Goal: Transaction & Acquisition: Subscribe to service/newsletter

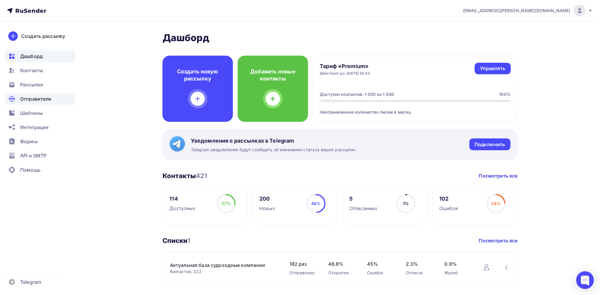
click at [55, 101] on div "Отправители" at bounding box center [40, 99] width 70 height 12
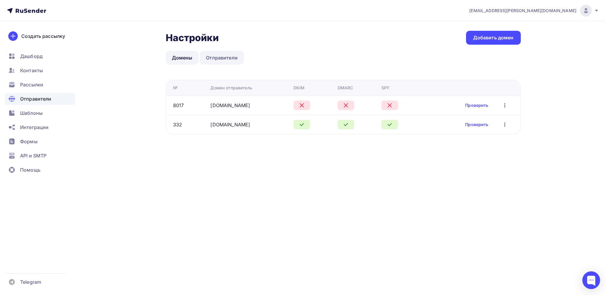
click at [225, 58] on link "Отправители" at bounding box center [222, 58] width 44 height 14
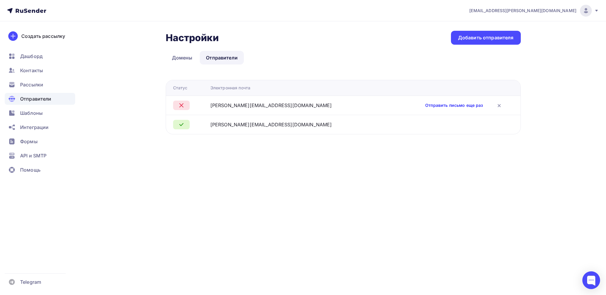
click at [429, 107] on link "Отправить письмо еще раз" at bounding box center [454, 105] width 58 height 6
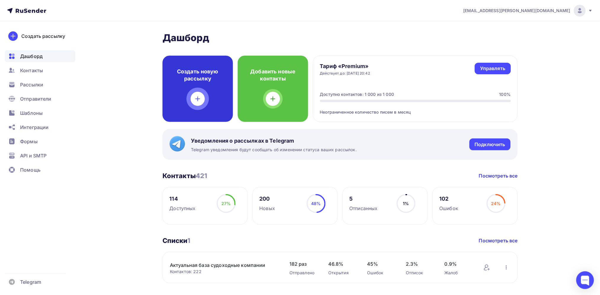
click at [202, 100] on div at bounding box center [198, 99] width 14 height 14
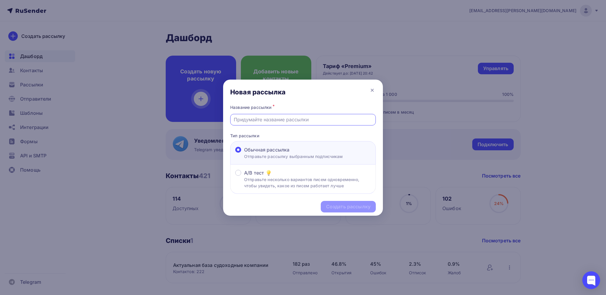
click at [277, 120] on input "text" at bounding box center [303, 119] width 139 height 7
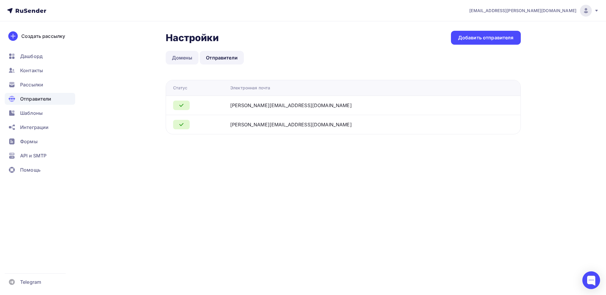
click at [178, 54] on link "Домены" at bounding box center [182, 58] width 33 height 14
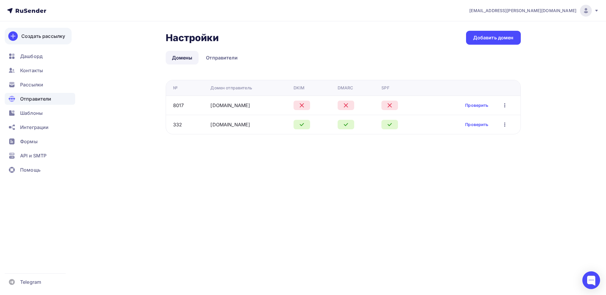
click at [54, 36] on div "Создать рассылку" at bounding box center [43, 36] width 44 height 7
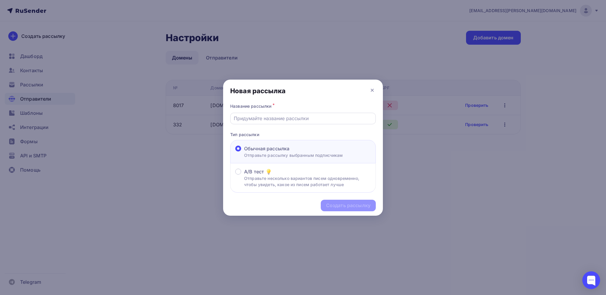
click at [274, 124] on div at bounding box center [303, 119] width 146 height 12
click at [278, 120] on input "text" at bounding box center [303, 118] width 139 height 7
paste input "chief officer_ Aleksei Kuzmenko_english-good_tanker-EXP_CV"
click at [278, 120] on input "chief officer_ Aleksei Kuzmenko_english-good_tanker-EXP_CV" at bounding box center [303, 118] width 139 height 7
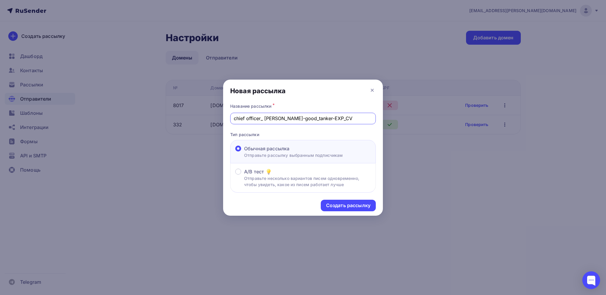
scroll to position [0, 0]
type input "Chief officer_ [PERSON_NAME]-good_tanker-EXP_CV"
click at [348, 204] on div "Создать рассылку" at bounding box center [348, 205] width 44 height 7
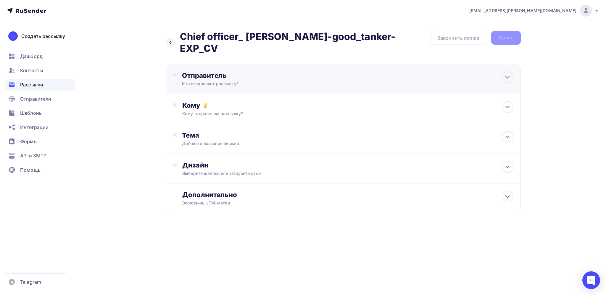
click at [339, 82] on div "Отправитель Кто отправляет рассылку? Email * Выберите отправителя ekaterina@shi…" at bounding box center [343, 79] width 355 height 30
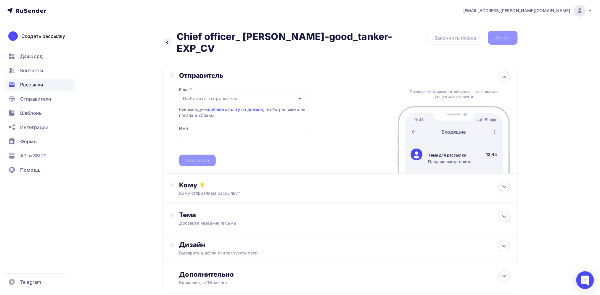
click at [204, 115] on div "Рекомендуем добавить почту на домене , чтобы рассылка не попала в «Спам»" at bounding box center [243, 113] width 128 height 12
click at [226, 96] on div "Выберите отправителя" at bounding box center [210, 98] width 54 height 7
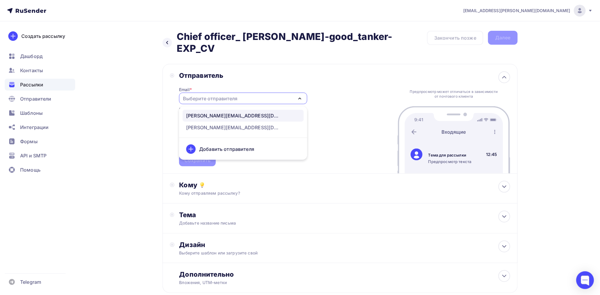
click at [218, 119] on div "ekaterina@shiprecruitcrewing.ru" at bounding box center [233, 115] width 95 height 7
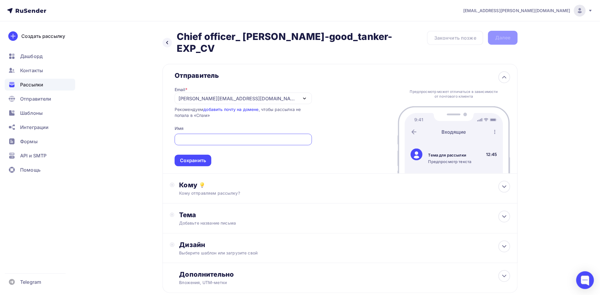
click at [215, 136] on input "text" at bounding box center [243, 139] width 131 height 7
paste input "[EMAIL_ADDRESS][DOMAIN_NAME]"
type input "[EMAIL_ADDRESS][DOMAIN_NAME]"
click at [203, 163] on div "Сохранить" at bounding box center [193, 160] width 26 height 7
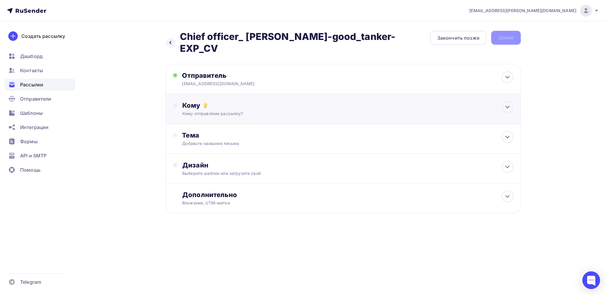
click at [266, 105] on div "Кому" at bounding box center [347, 105] width 331 height 8
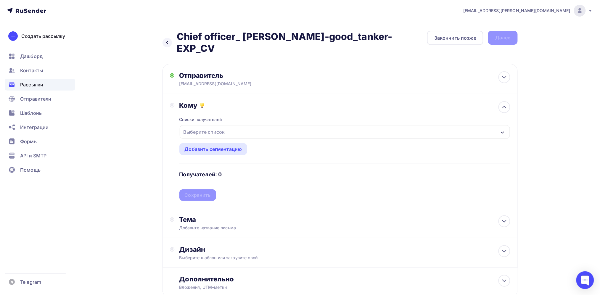
click at [239, 131] on div "Выберите список" at bounding box center [345, 132] width 330 height 14
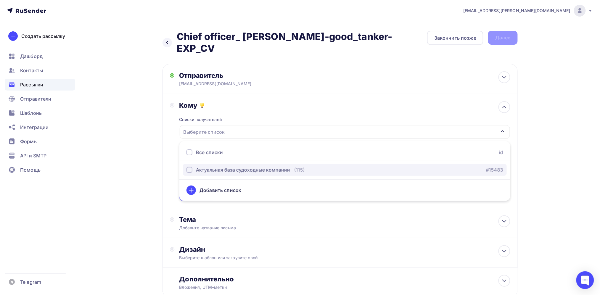
click at [207, 171] on div "Актуальная база судоходные компании" at bounding box center [243, 169] width 94 height 7
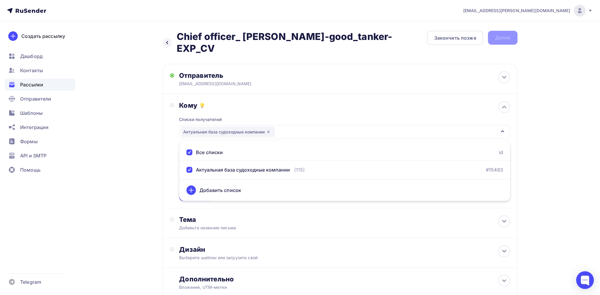
click at [595, 81] on div "kopylov.sergey@mail.ru Аккаунт Тарифы Выйти Создать рассылку Дашборд Контакты Р…" at bounding box center [300, 168] width 600 height 336
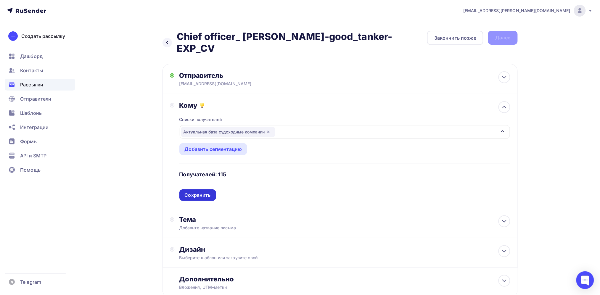
click at [211, 194] on div "Сохранить" at bounding box center [197, 195] width 37 height 12
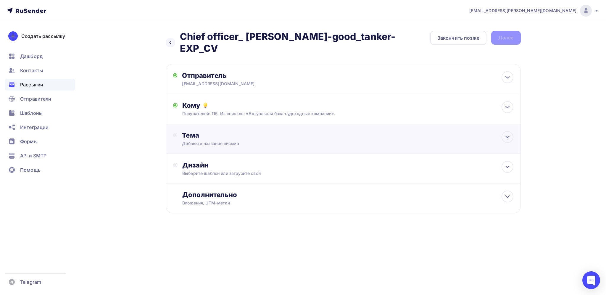
click at [248, 142] on div "Добавьте название письма" at bounding box center [234, 144] width 105 height 6
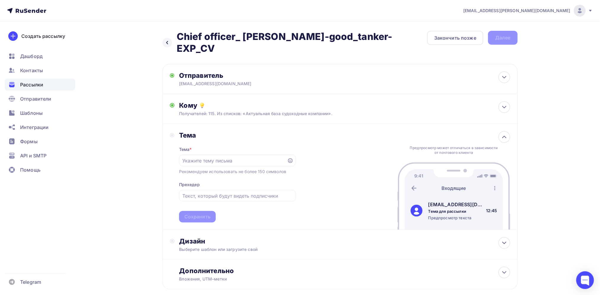
drag, startPoint x: 295, startPoint y: 48, endPoint x: 178, endPoint y: 38, distance: 117.6
click at [178, 38] on h2 "Chief officer_ [PERSON_NAME]-good_tanker-EXP_CV" at bounding box center [302, 43] width 250 height 24
copy h2 "Chief officer_ [PERSON_NAME]-good_tanker-EXP_CV"
click at [217, 157] on input "text" at bounding box center [232, 160] width 101 height 7
paste input "Chief officer_ [PERSON_NAME]-good_tanker-EXP_CV"
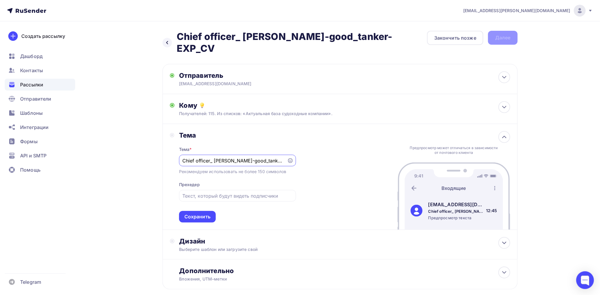
scroll to position [0, 39]
type input "Chief officer_ [PERSON_NAME]-good_tanker-EXP_CV"
click at [327, 186] on div "Тема Тема * Chief officer_ Aleksei Kuzmenko_english-good_tanker-EXP_CV Рекоменд…" at bounding box center [339, 177] width 355 height 106
click at [183, 217] on div "Сохранить" at bounding box center [197, 217] width 37 height 12
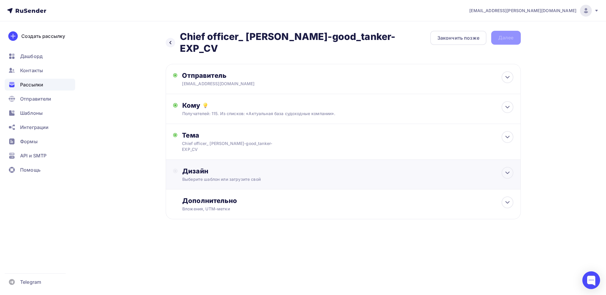
click at [236, 170] on div "Дизайн" at bounding box center [347, 171] width 331 height 8
click at [227, 194] on div "Выбрать шаблон" at bounding box center [208, 195] width 41 height 7
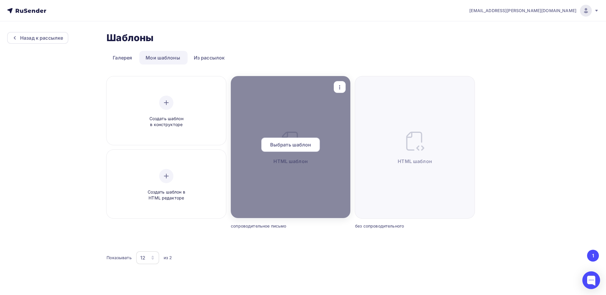
click at [260, 187] on div at bounding box center [291, 147] width 120 height 142
click at [274, 145] on span "Выбрать шаблон" at bounding box center [290, 144] width 41 height 7
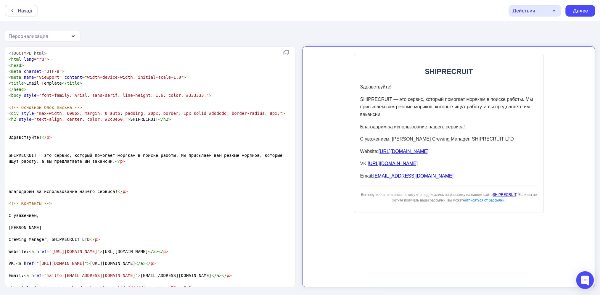
scroll to position [2, 0]
click at [41, 136] on span "</" at bounding box center [43, 137] width 5 height 5
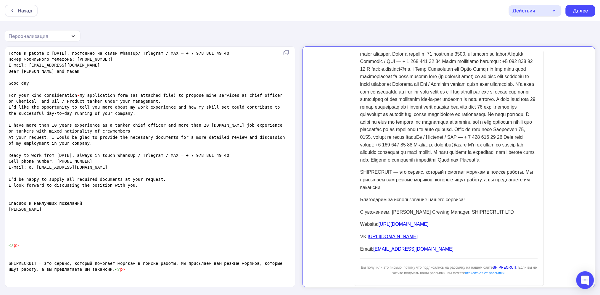
scroll to position [101, 0]
type textarea "</p>"
drag, startPoint x: 24, startPoint y: 245, endPoint x: 9, endPoint y: 247, distance: 14.6
click at [9, 247] on pre "</ p >" at bounding box center [148, 245] width 283 height 6
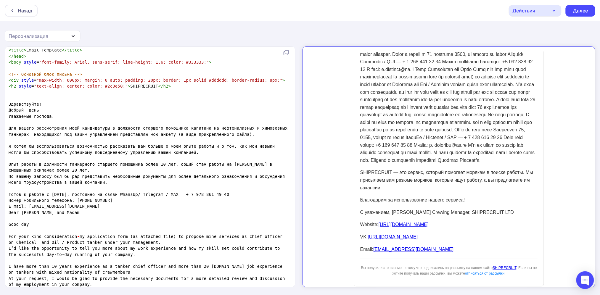
scroll to position [33, 0]
click at [215, 137] on pre "Для вашего рассмотрения моей кандидатуры в должности старшего помощника капитан…" at bounding box center [148, 131] width 283 height 12
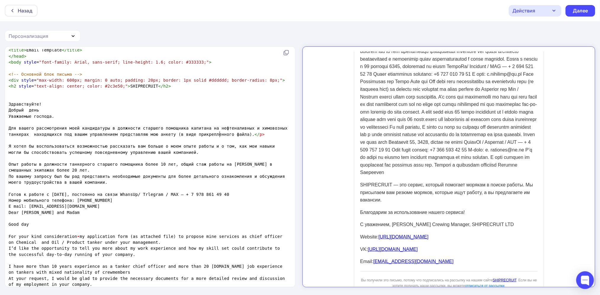
scroll to position [101, 0]
click at [178, 151] on pre "Я хотел бы воспользоваться возможностью рассказать вам больше о моем опыте рабо…" at bounding box center [148, 149] width 283 height 12
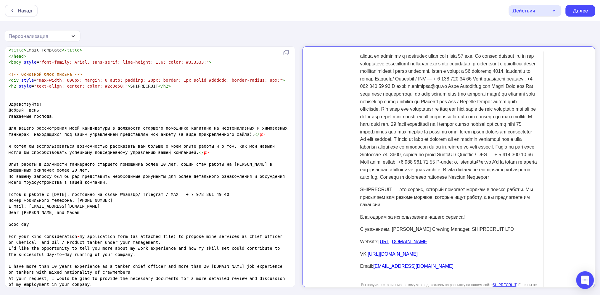
click at [163, 173] on pre "Опыт работы в должности танкерного старшего помощника более 10 лет, общий стаж …" at bounding box center [148, 167] width 283 height 12
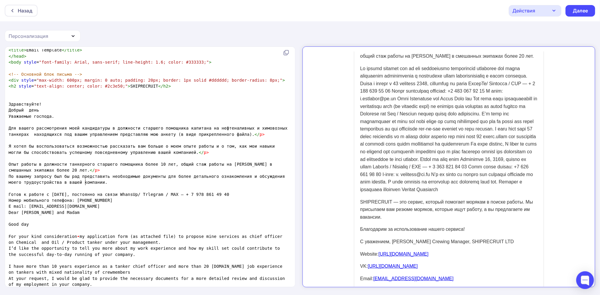
click at [147, 183] on pre "По вашему запросу был бы рад представить необходимые документы для более деталь…" at bounding box center [148, 179] width 283 height 12
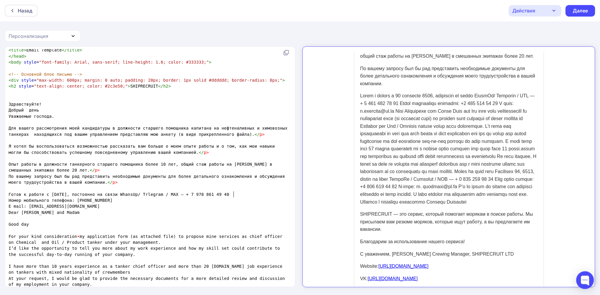
click at [249, 192] on pre "Готов к работе с [DATE], постоянно на связи WhansUp/ Trlegram / MAX — + 7 978 8…" at bounding box center [148, 194] width 283 height 6
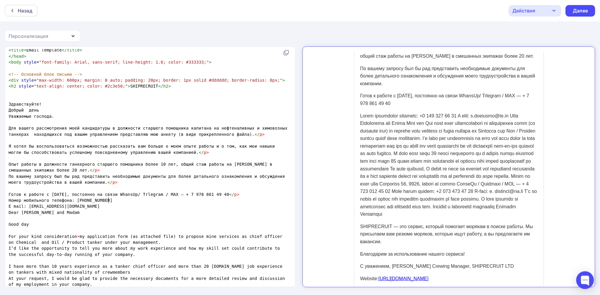
click at [207, 202] on pre "Номер мобильного телефона: [PHONE_NUMBER]" at bounding box center [148, 200] width 283 height 6
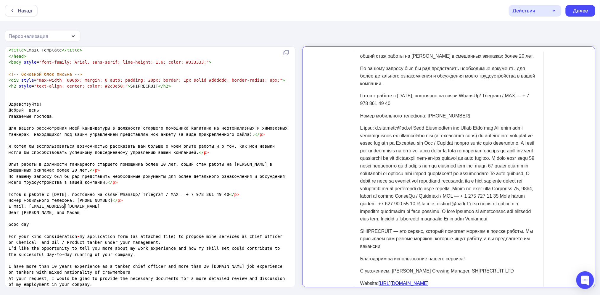
click at [185, 207] on pre "E mail: [EMAIL_ADDRESS][DOMAIN_NAME]" at bounding box center [148, 206] width 283 height 6
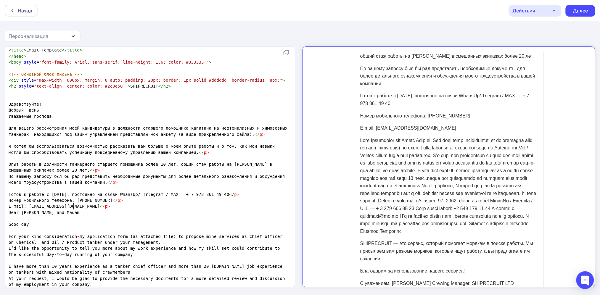
click at [171, 212] on pre "Dear [PERSON_NAME] and Madam" at bounding box center [148, 213] width 283 height 6
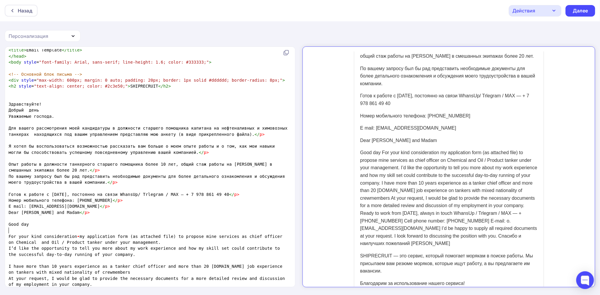
click at [112, 230] on pre "​" at bounding box center [148, 230] width 283 height 6
click at [120, 224] on pre "Good day" at bounding box center [148, 224] width 283 height 6
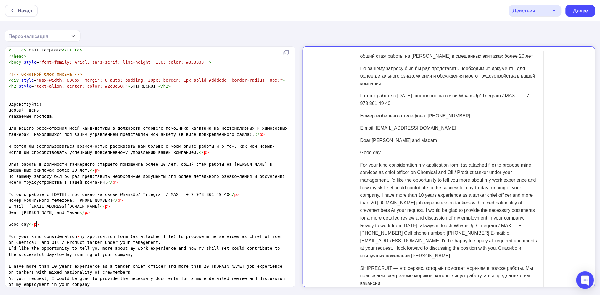
click at [128, 256] on pre "I’d like the opportunity to tell you more about my work experience and how my s…" at bounding box center [148, 251] width 283 height 12
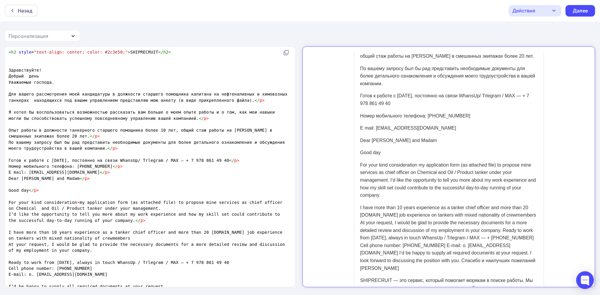
scroll to position [0, 0]
click at [106, 239] on pre "I have more than 10 years experience as a tanker сhief officer and more than 20…" at bounding box center [148, 235] width 283 height 12
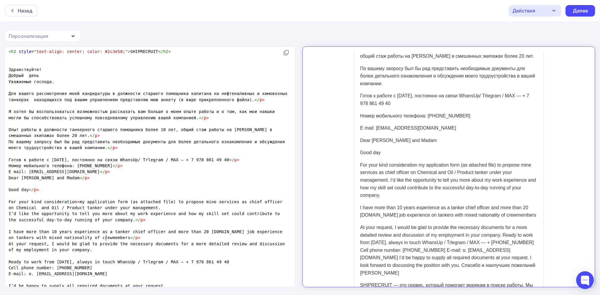
scroll to position [101, 0]
click at [91, 249] on pre "At your request, I would be glad to provide the necessary documents for a more …" at bounding box center [148, 247] width 283 height 12
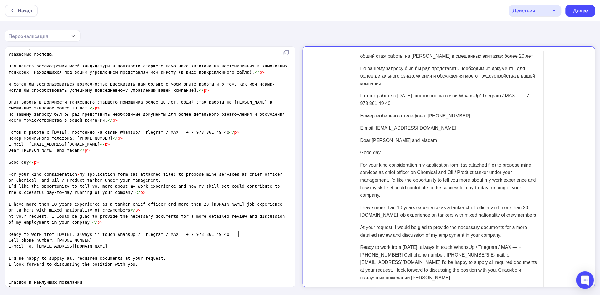
click at [249, 233] on pre "Ready to work from [DATE], always in touch WhansUp / Trlegram / MAX — + 7 978 8…" at bounding box center [148, 234] width 283 height 6
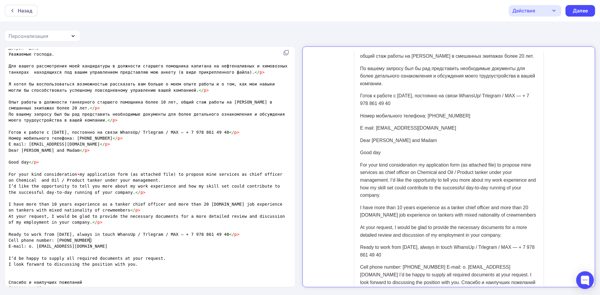
click at [223, 239] on pre "Cell phone number: [PHONE_NUMBER]" at bounding box center [148, 240] width 283 height 6
click at [204, 247] on pre "E-mail: o. [EMAIL_ADDRESS][DOMAIN_NAME]" at bounding box center [148, 246] width 283 height 6
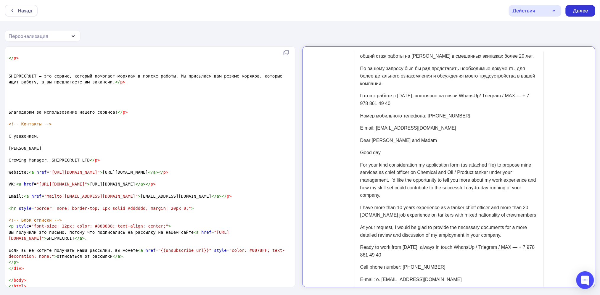
click at [578, 15] on div "Далее" at bounding box center [581, 11] width 30 height 12
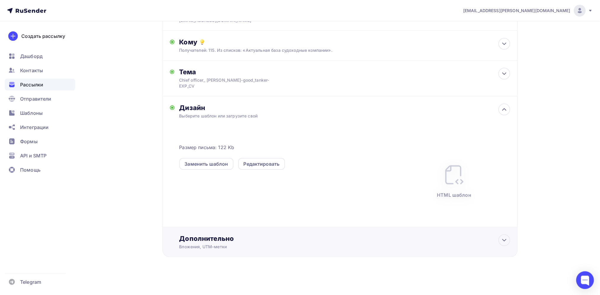
click at [244, 252] on div "Дополнительно Вложения, UTM–метки Вложения Добавить файл Максимальный суммарный…" at bounding box center [339, 242] width 355 height 30
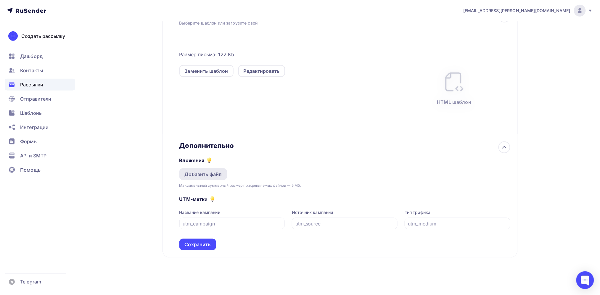
click at [213, 173] on div "Добавить файл" at bounding box center [203, 174] width 37 height 7
click at [210, 178] on div "Добавить файл" at bounding box center [203, 174] width 48 height 12
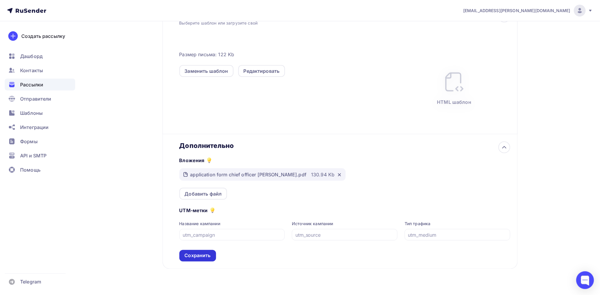
click at [198, 256] on div "Сохранить" at bounding box center [198, 255] width 26 height 7
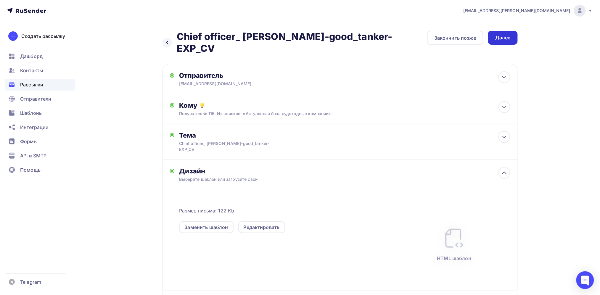
click at [510, 36] on div "Далее" at bounding box center [502, 37] width 15 height 7
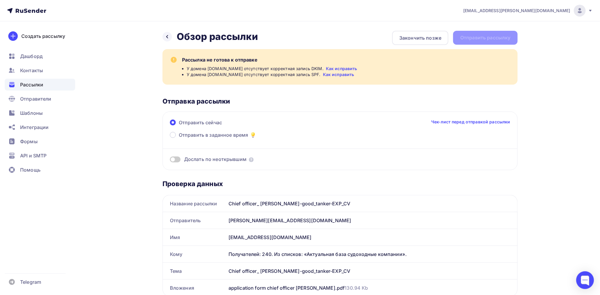
click at [418, 104] on div "Отправка рассылки" at bounding box center [339, 101] width 355 height 8
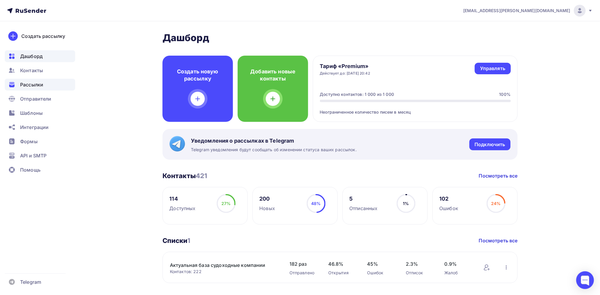
click at [49, 85] on div "Рассылки" at bounding box center [40, 85] width 70 height 12
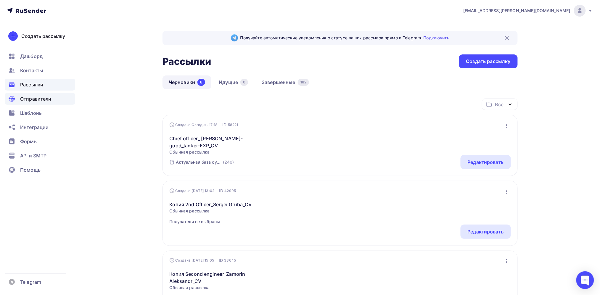
click at [49, 97] on span "Отправители" at bounding box center [35, 98] width 31 height 7
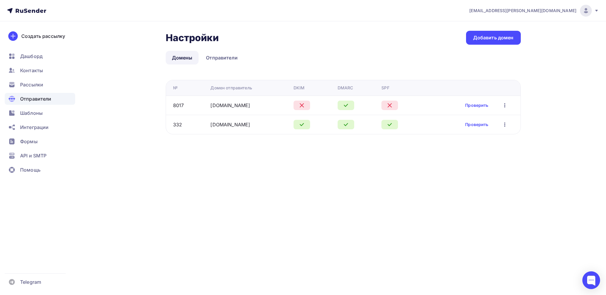
click at [508, 107] on icon "button" at bounding box center [504, 105] width 7 height 7
click at [487, 120] on div "Редактировать" at bounding box center [475, 120] width 57 height 7
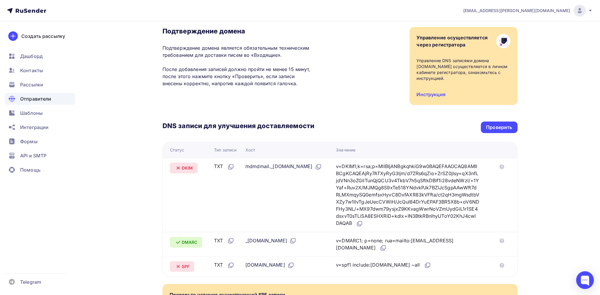
scroll to position [41, 0]
drag, startPoint x: 294, startPoint y: 165, endPoint x: 241, endPoint y: 166, distance: 53.0
click at [243, 166] on td "mdmdmail._domainkey.shiprecruitcrewing.ru" at bounding box center [288, 194] width 91 height 74
copy div "mdmdmail._domainkey"
click at [362, 222] on icon at bounding box center [360, 223] width 4 height 4
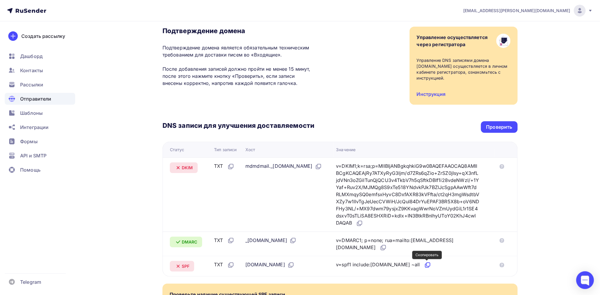
click at [430, 266] on icon at bounding box center [427, 265] width 7 height 7
click at [509, 128] on div "Проверить" at bounding box center [499, 127] width 26 height 7
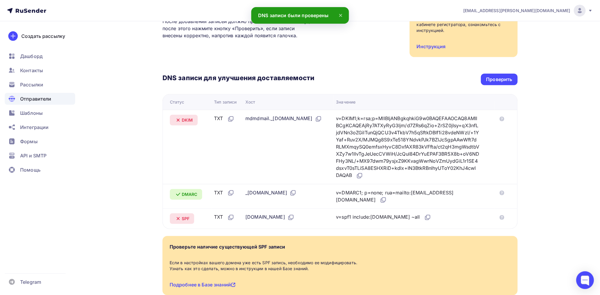
scroll to position [91, 0]
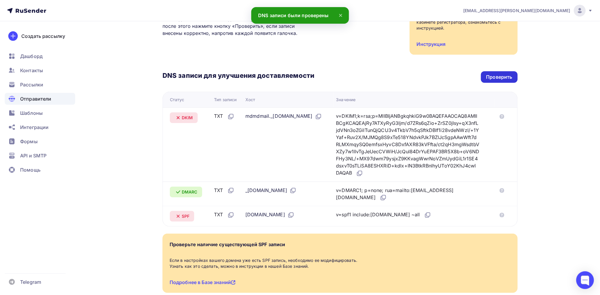
click at [504, 78] on div "Проверить" at bounding box center [499, 77] width 26 height 7
click at [499, 75] on div "Проверить" at bounding box center [499, 77] width 26 height 7
click at [493, 78] on div "Проверить" at bounding box center [499, 77] width 26 height 7
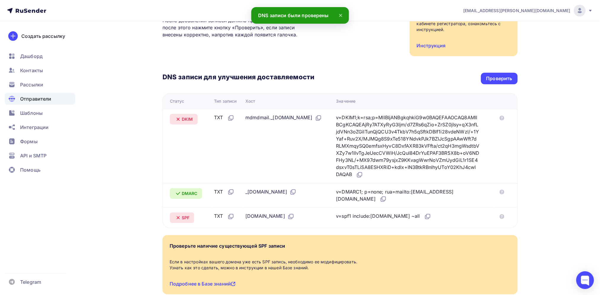
scroll to position [88, 0]
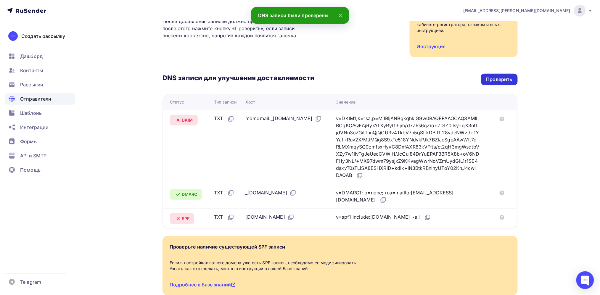
click at [504, 82] on div "Проверить" at bounding box center [499, 79] width 26 height 7
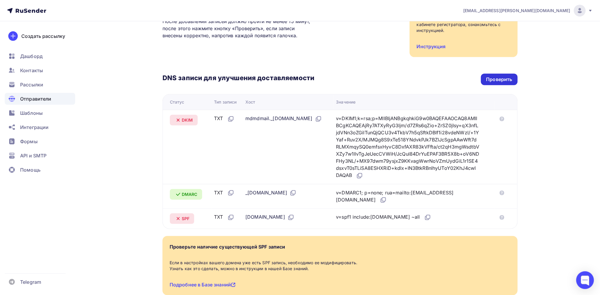
click at [504, 82] on div "Проверить" at bounding box center [499, 79] width 26 height 7
click at [485, 75] on div "Проверить" at bounding box center [499, 80] width 37 height 12
click at [505, 80] on div "Проверить" at bounding box center [499, 79] width 26 height 7
click at [507, 79] on div "Проверить" at bounding box center [499, 79] width 26 height 7
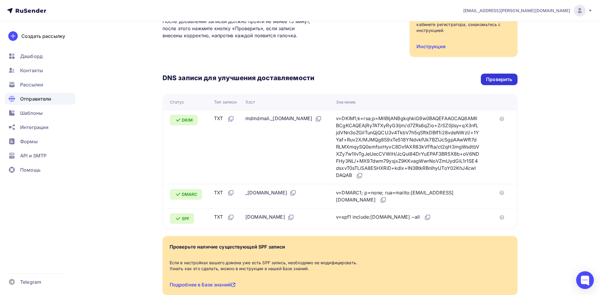
click at [500, 82] on div "Проверить" at bounding box center [499, 79] width 26 height 7
click at [506, 79] on div "Проверить" at bounding box center [499, 79] width 26 height 7
click at [492, 78] on div "Проверить" at bounding box center [499, 79] width 26 height 7
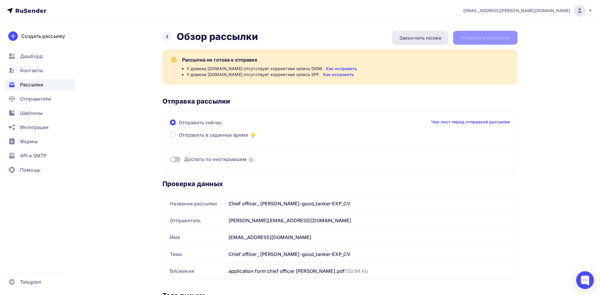
click at [410, 42] on div "Закончить позже" at bounding box center [420, 38] width 56 height 14
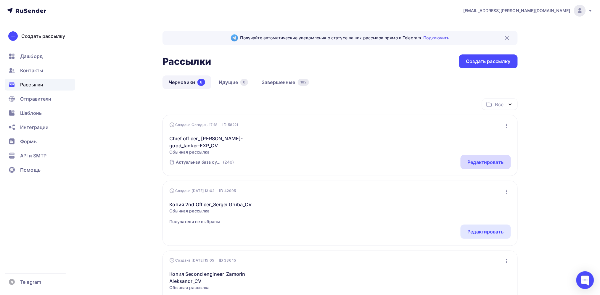
click at [465, 162] on div "Редактировать" at bounding box center [485, 162] width 50 height 14
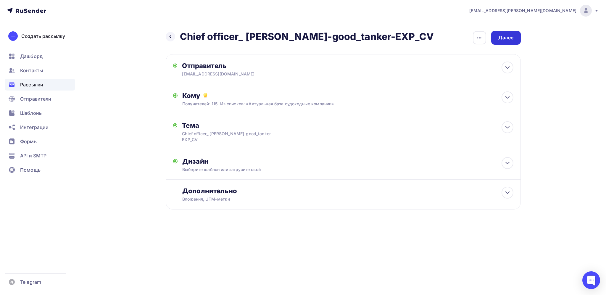
click at [513, 38] on div "Далее" at bounding box center [505, 37] width 15 height 7
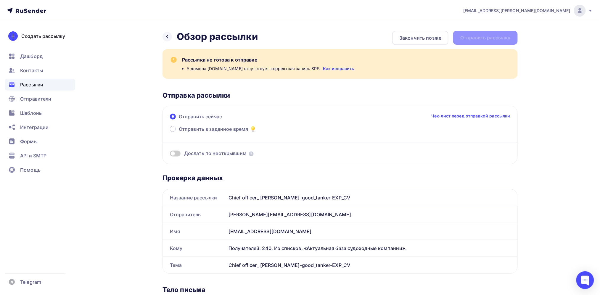
click at [337, 68] on link "Как исправить" at bounding box center [338, 69] width 31 height 6
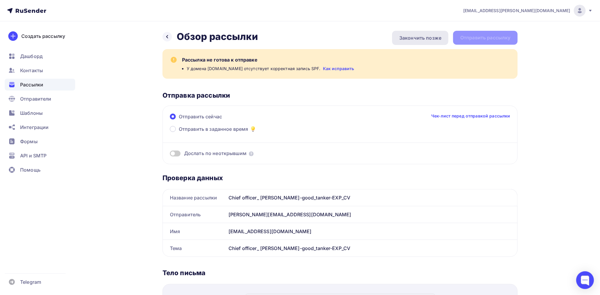
click at [413, 36] on div "Закончить позже" at bounding box center [420, 37] width 42 height 7
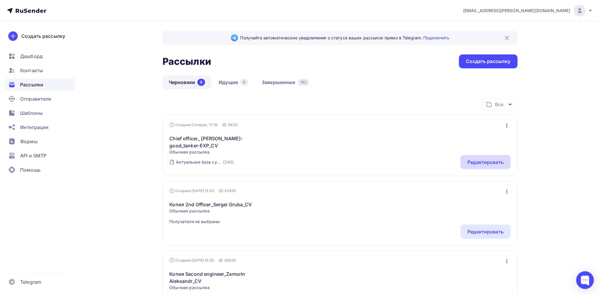
click at [493, 165] on div "Редактировать" at bounding box center [486, 162] width 36 height 7
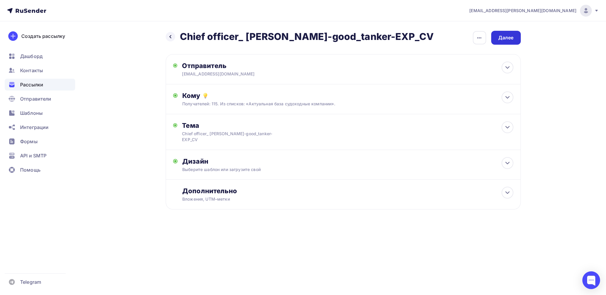
drag, startPoint x: 504, startPoint y: 30, endPoint x: 506, endPoint y: 36, distance: 6.2
click at [506, 36] on div "Назад Chief officer_ [PERSON_NAME]-good_tanker-EXP_CV Chief officer_ [PERSON_NA…" at bounding box center [303, 134] width 485 height 226
click at [506, 36] on div "Далее" at bounding box center [505, 37] width 15 height 7
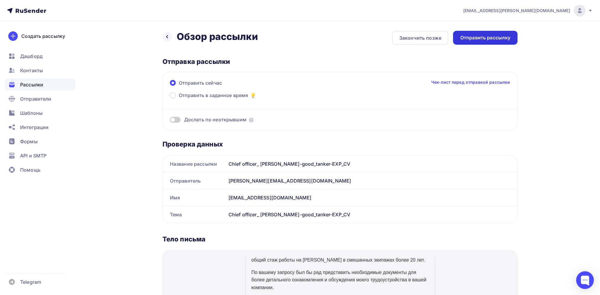
click at [486, 38] on div "Отправить рассылку" at bounding box center [485, 37] width 50 height 7
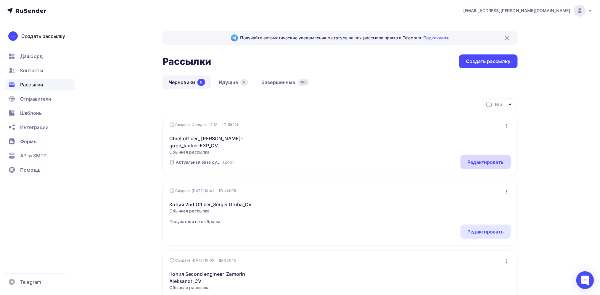
click at [489, 163] on div "Редактировать" at bounding box center [486, 162] width 36 height 7
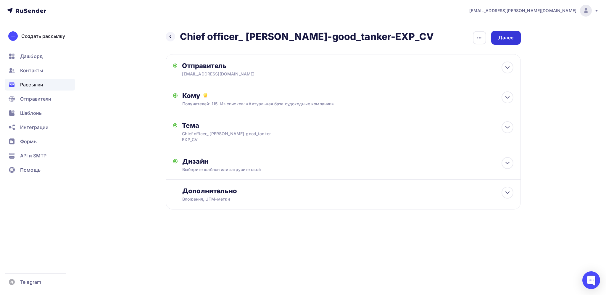
click at [512, 36] on div "Далее" at bounding box center [505, 37] width 15 height 7
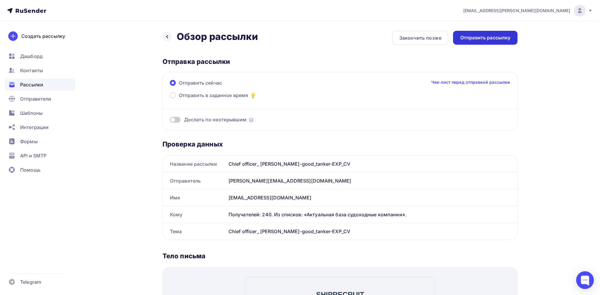
click at [503, 38] on div "Отправить рассылку" at bounding box center [485, 37] width 50 height 7
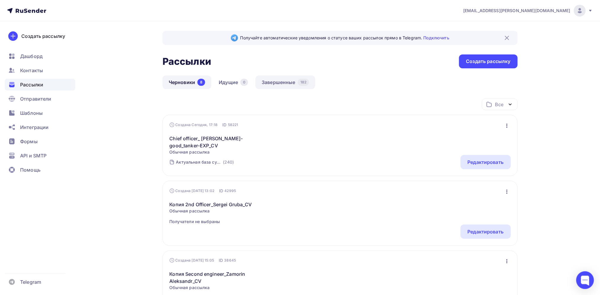
click at [288, 86] on link "Завершенные 182" at bounding box center [285, 82] width 60 height 14
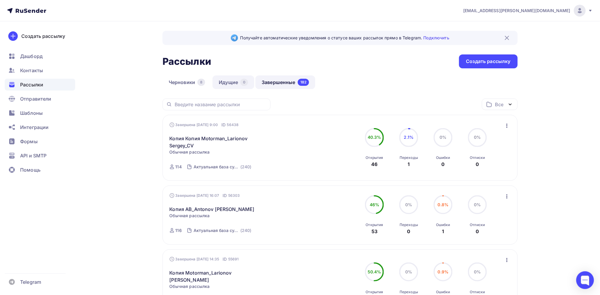
click at [230, 80] on link "Идущие 0" at bounding box center [233, 82] width 42 height 14
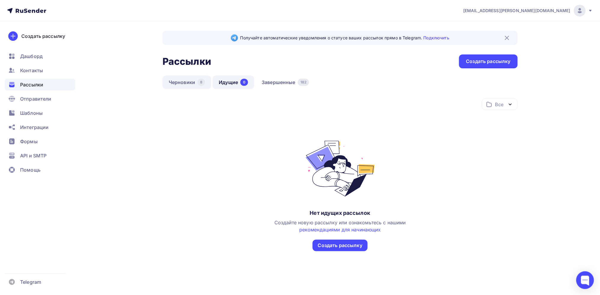
click at [179, 80] on link "Черновики 8" at bounding box center [186, 82] width 49 height 14
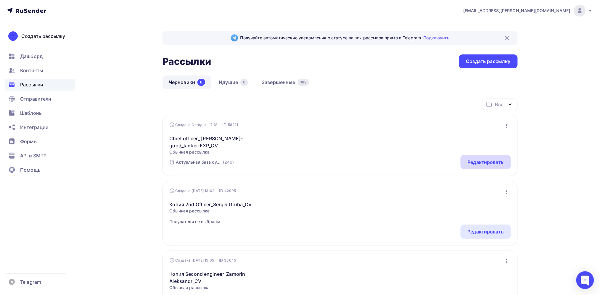
click at [470, 168] on div "Редактировать" at bounding box center [485, 162] width 50 height 14
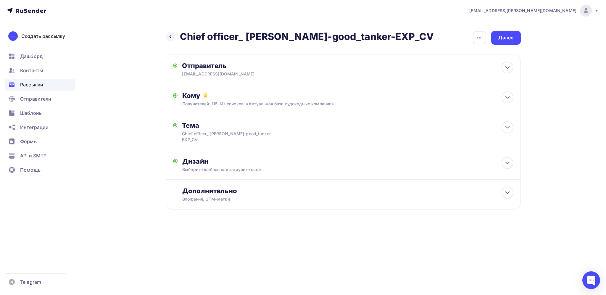
click at [512, 30] on div "Назад Chief officer_ Aleksei Kuzmenko_english-good_tanker-EXP_CV Chief officer_…" at bounding box center [303, 134] width 485 height 226
click at [510, 36] on div "Далее" at bounding box center [505, 37] width 15 height 7
